Goal: Task Accomplishment & Management: Use online tool/utility

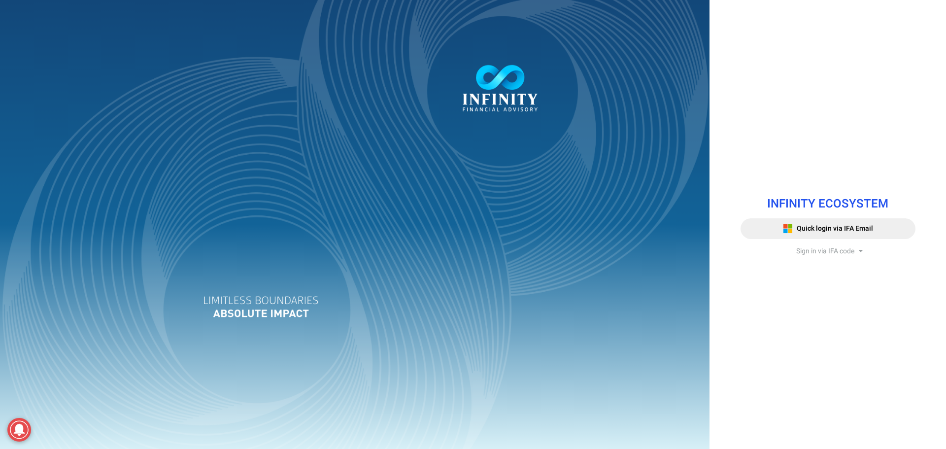
click at [831, 255] on span "Sign in via IFA code" at bounding box center [825, 251] width 58 height 10
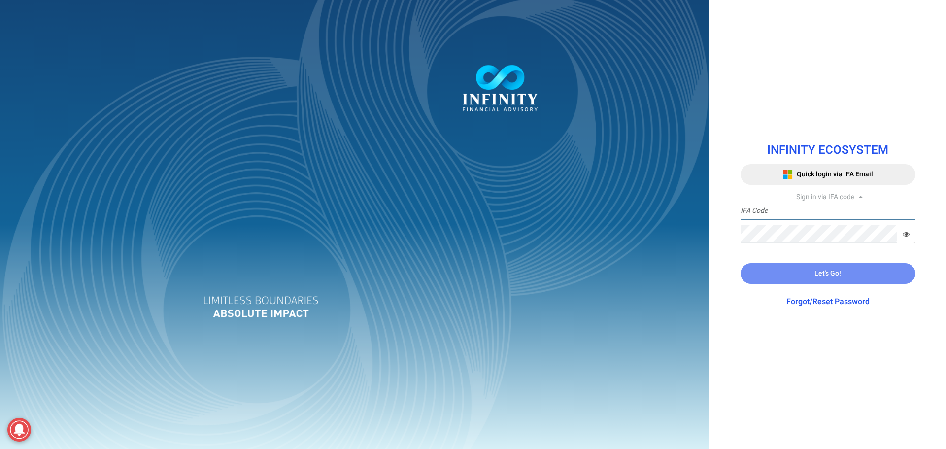
type input "[PERSON_NAME].[PERSON_NAME]"
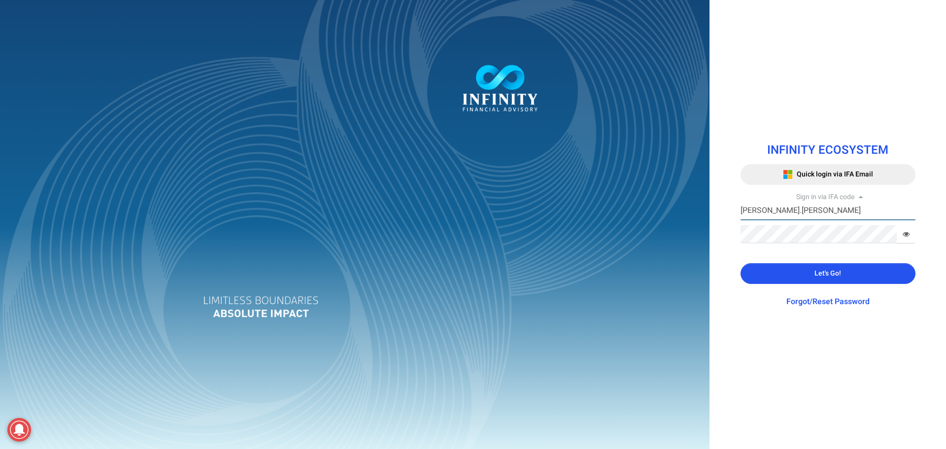
drag, startPoint x: 800, startPoint y: 210, endPoint x: 740, endPoint y: 212, distance: 59.6
click at [740, 212] on input "[PERSON_NAME].[PERSON_NAME]" at bounding box center [827, 211] width 175 height 18
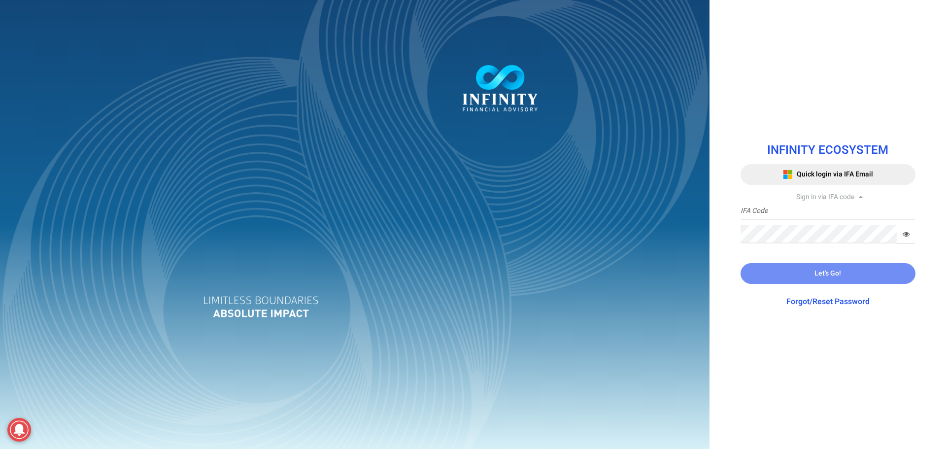
click at [777, 43] on div "INFINITY ECOSYSTEM Quick login via IFA Email Sign in via IFA code IFA Code Requ…" at bounding box center [827, 224] width 236 height 449
drag, startPoint x: 803, startPoint y: 221, endPoint x: 798, endPoint y: 210, distance: 12.6
click at [802, 220] on div "IFA Code Required Password Required" at bounding box center [827, 222] width 175 height 41
click at [798, 210] on input "text" at bounding box center [827, 211] width 175 height 18
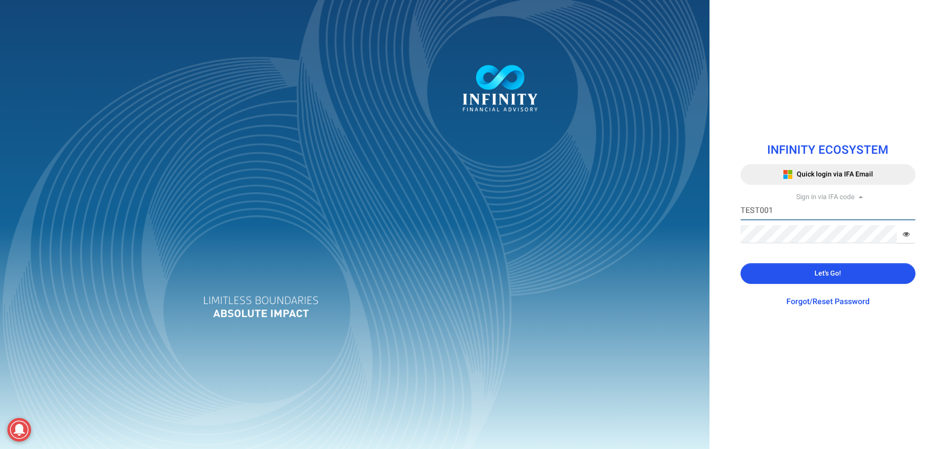
click at [765, 208] on input "TEST001" at bounding box center [827, 211] width 175 height 18
type input "TEST0001"
click at [825, 271] on span "Let's Go!" at bounding box center [827, 273] width 27 height 10
